Goal: Task Accomplishment & Management: Use online tool/utility

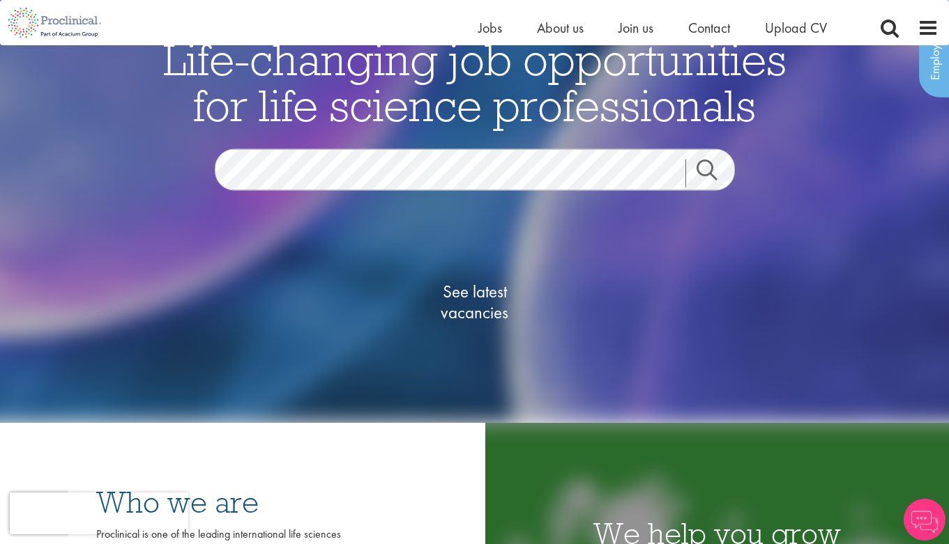
scroll to position [54, 0]
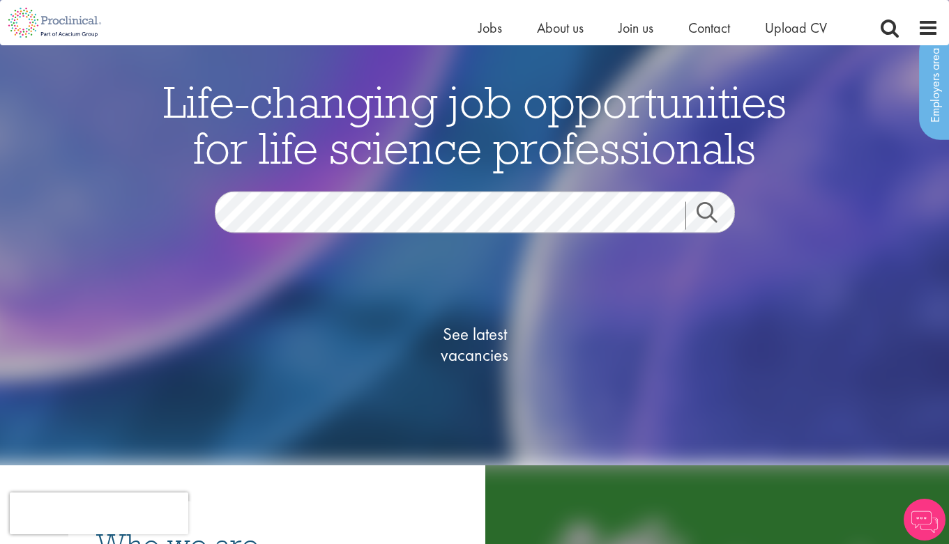
click at [475, 342] on span "See latest vacancies" at bounding box center [474, 344] width 139 height 42
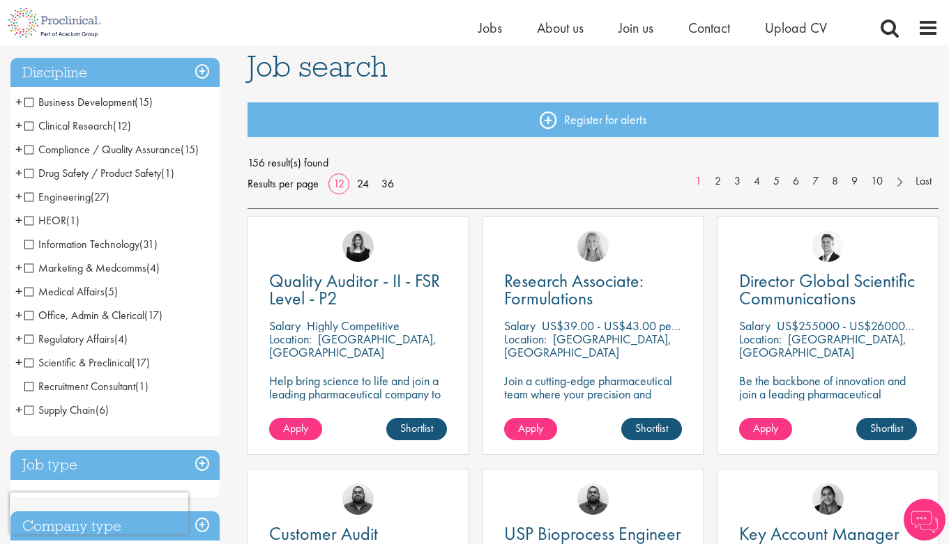
scroll to position [98, 0]
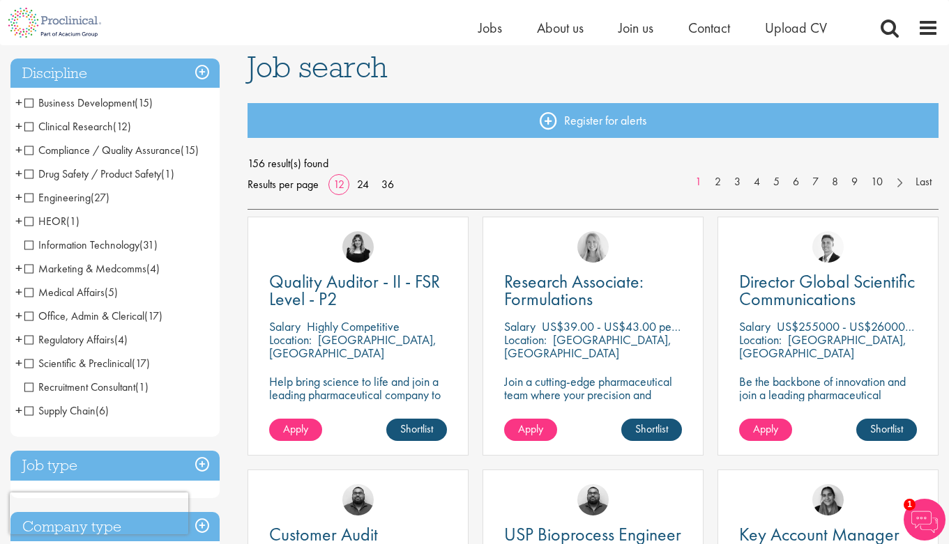
click at [22, 317] on span "+" at bounding box center [18, 315] width 7 height 21
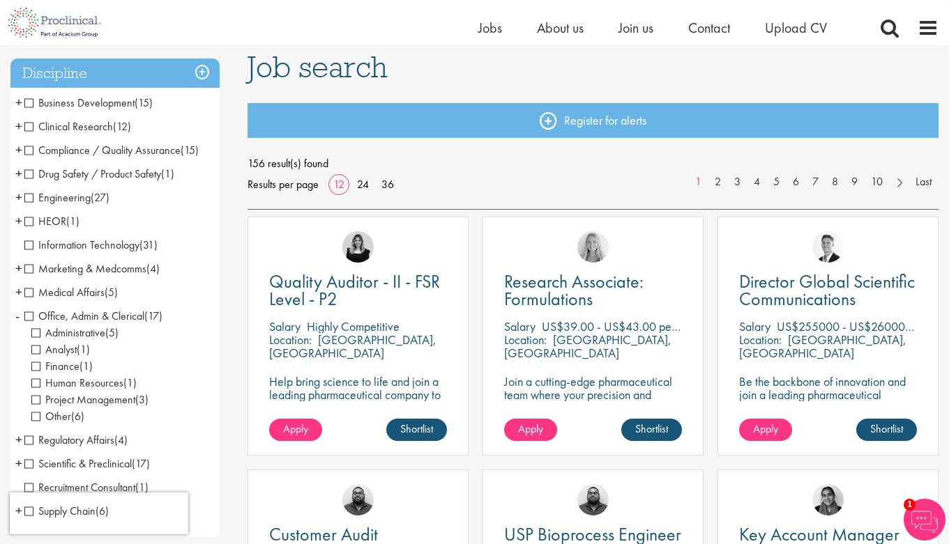
click at [32, 331] on span "Administrative" at bounding box center [68, 333] width 74 height 15
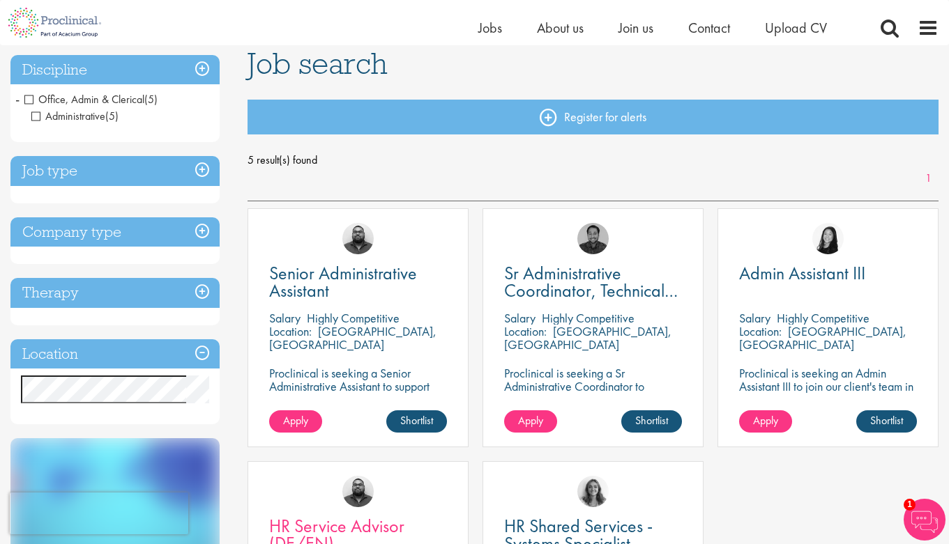
scroll to position [98, 0]
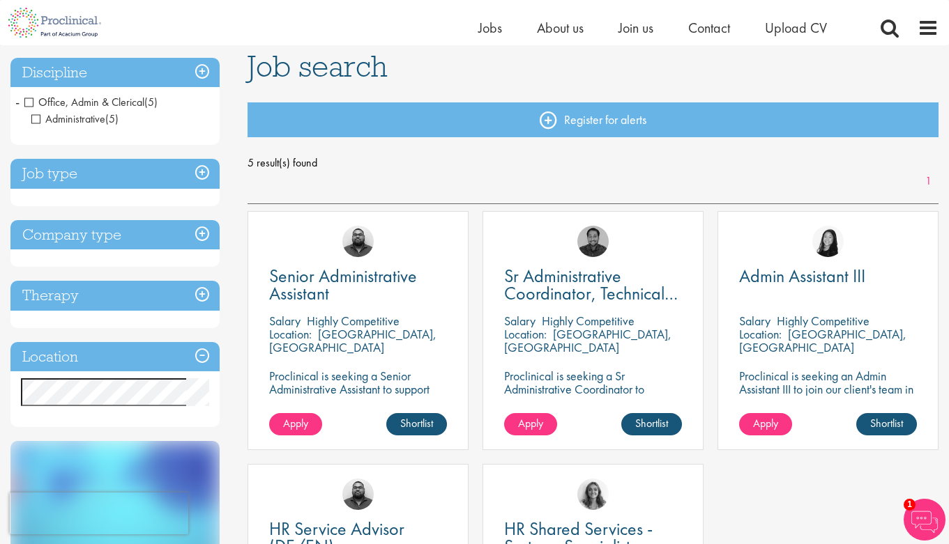
click at [34, 101] on span "Office, Admin & Clerical" at bounding box center [84, 102] width 120 height 15
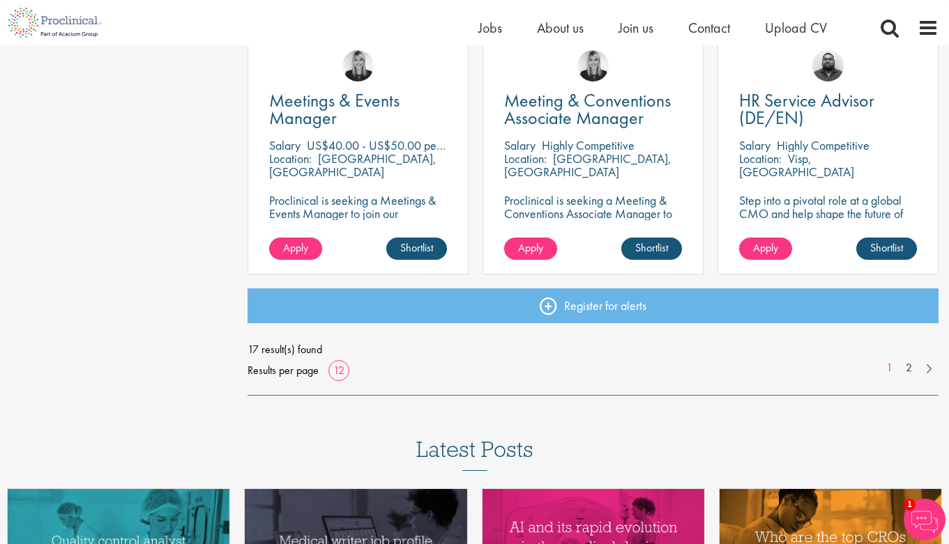
scroll to position [1040, 0]
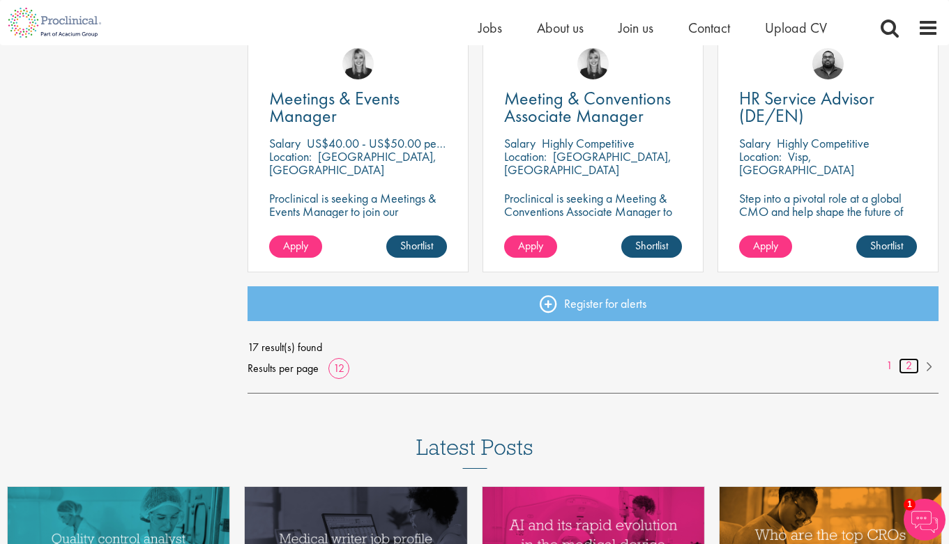
click at [908, 366] on link "2" at bounding box center [909, 366] width 20 height 16
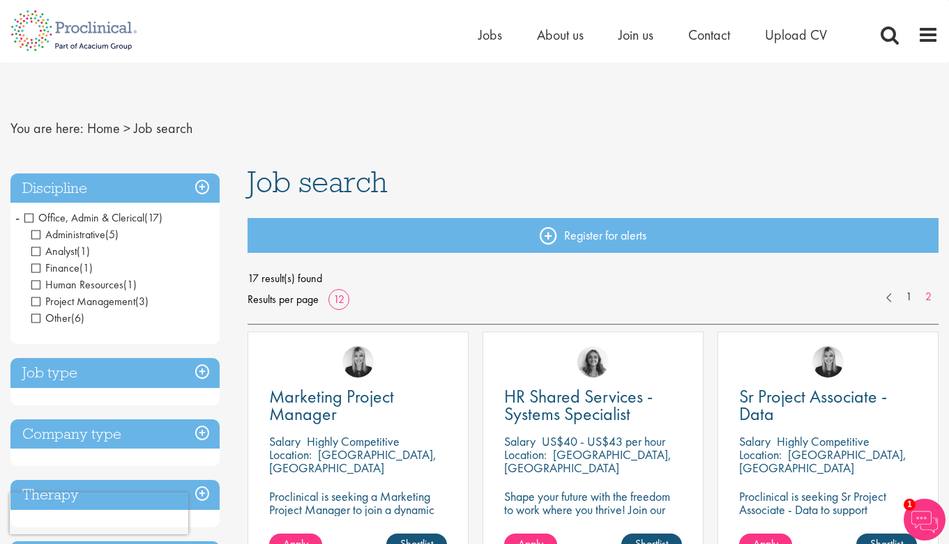
click at [108, 381] on h3 "Job type" at bounding box center [114, 373] width 209 height 30
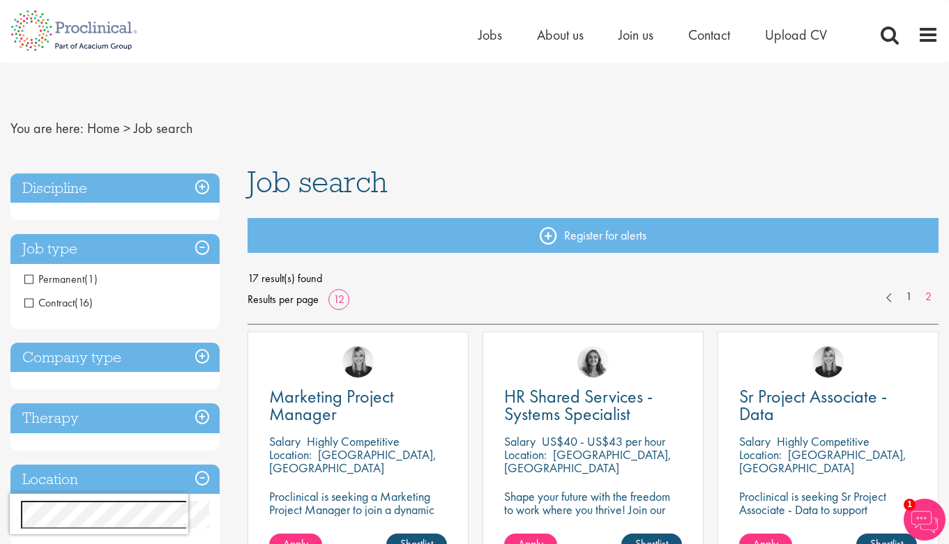
click at [106, 191] on h3 "Discipline" at bounding box center [114, 189] width 209 height 30
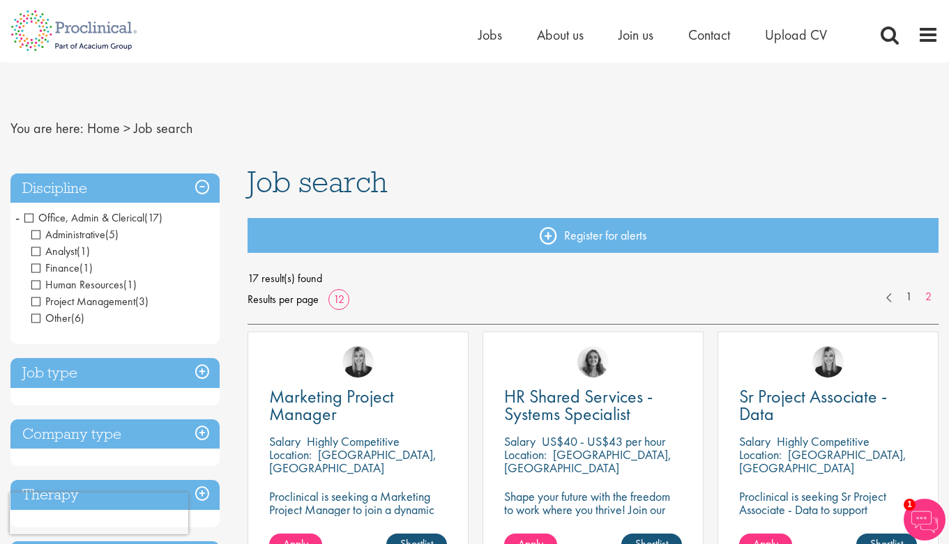
click at [30, 219] on span "Office, Admin & Clerical" at bounding box center [84, 218] width 120 height 15
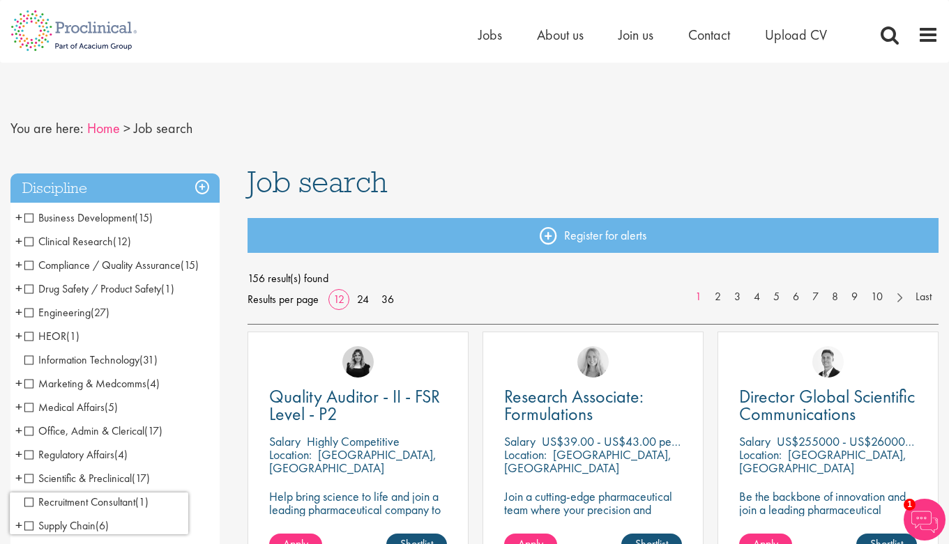
click at [95, 131] on link "Home" at bounding box center [103, 128] width 33 height 18
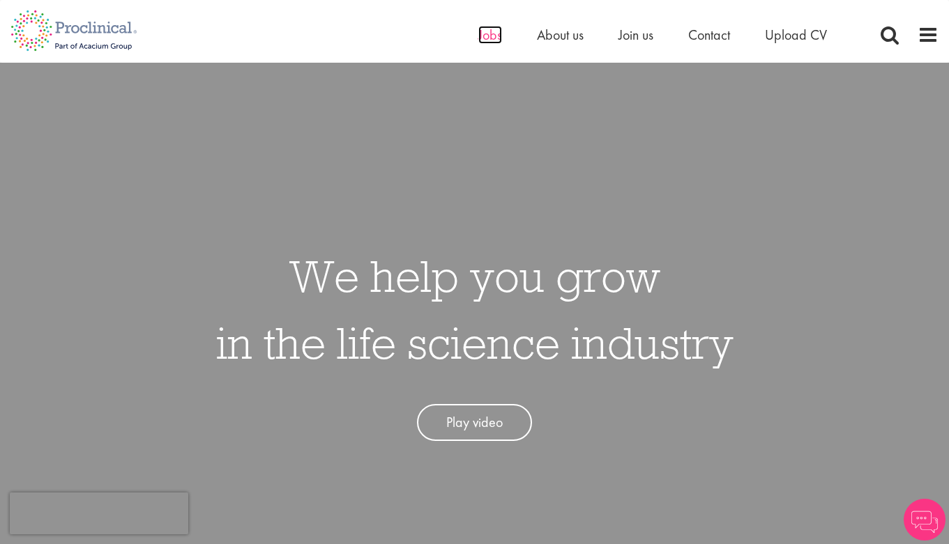
click at [481, 40] on span "Jobs" at bounding box center [490, 35] width 24 height 18
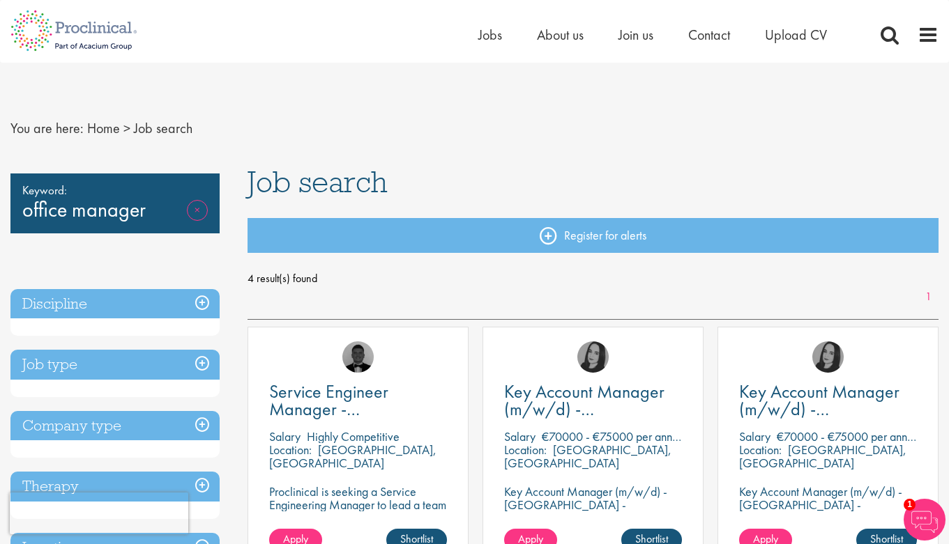
click at [201, 211] on link "Remove" at bounding box center [197, 220] width 21 height 40
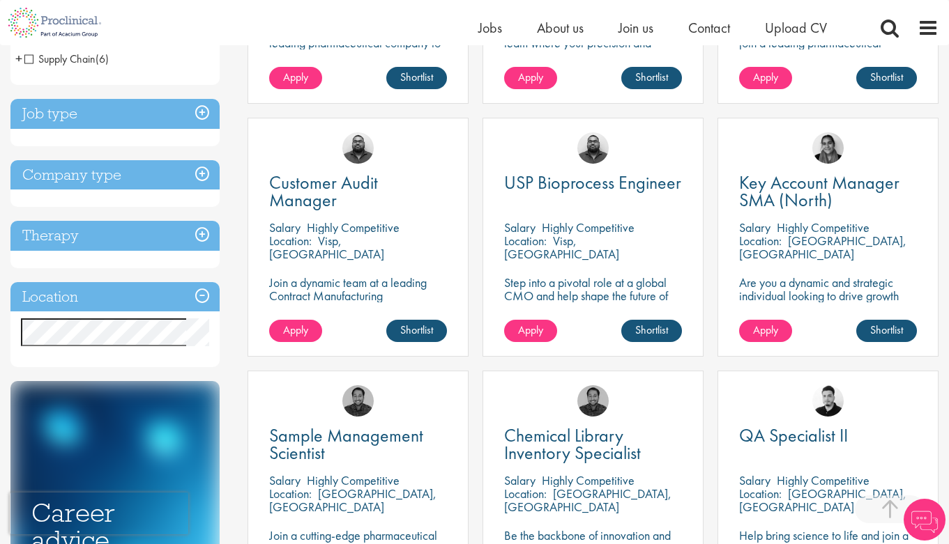
scroll to position [514, 0]
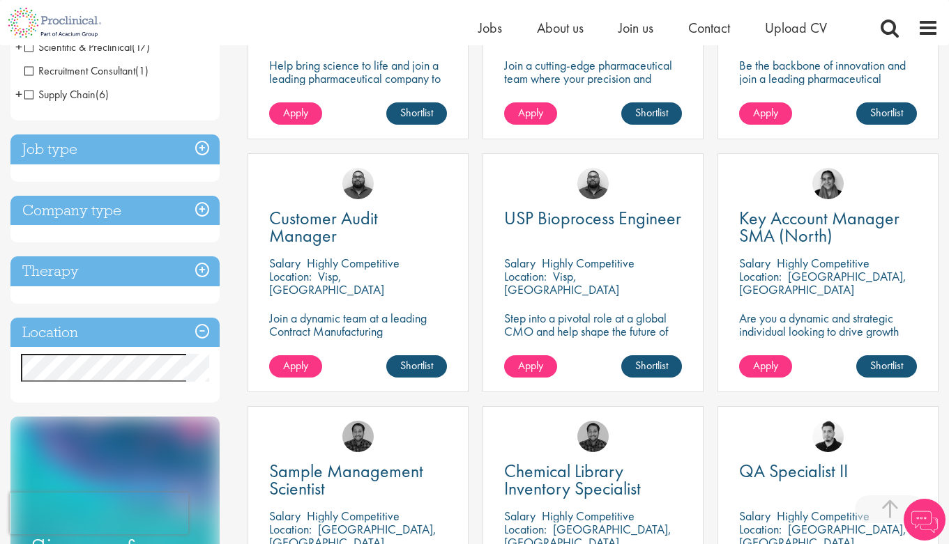
scroll to position [419, 0]
